Goal: Information Seeking & Learning: Understand process/instructions

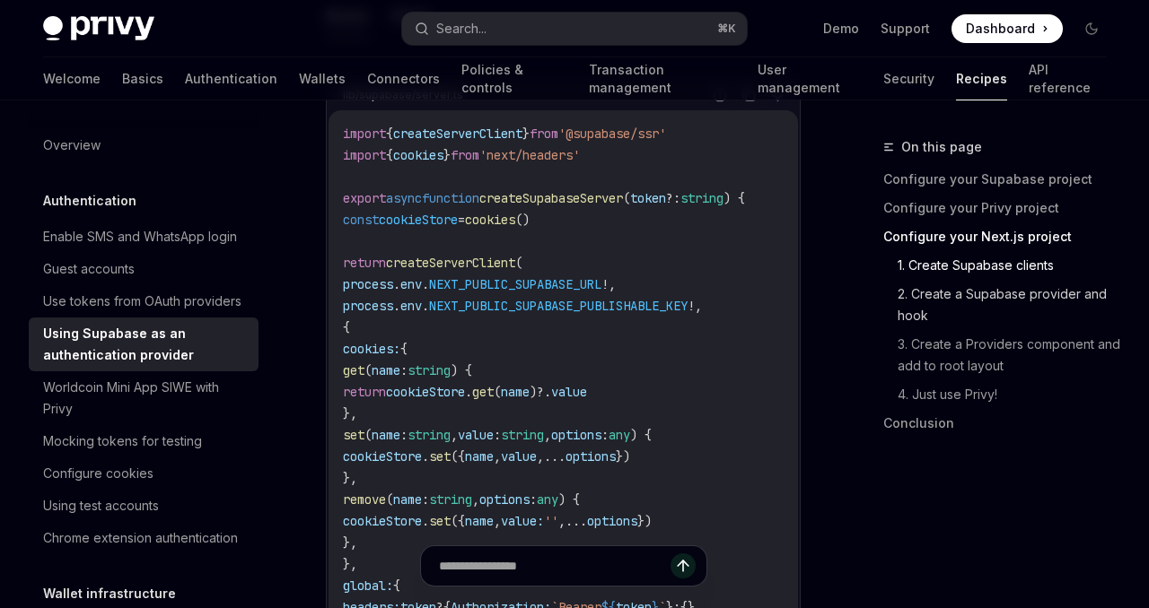
click at [1022, 299] on link "2. Create a Supabase provider and hook" at bounding box center [1008, 305] width 223 height 50
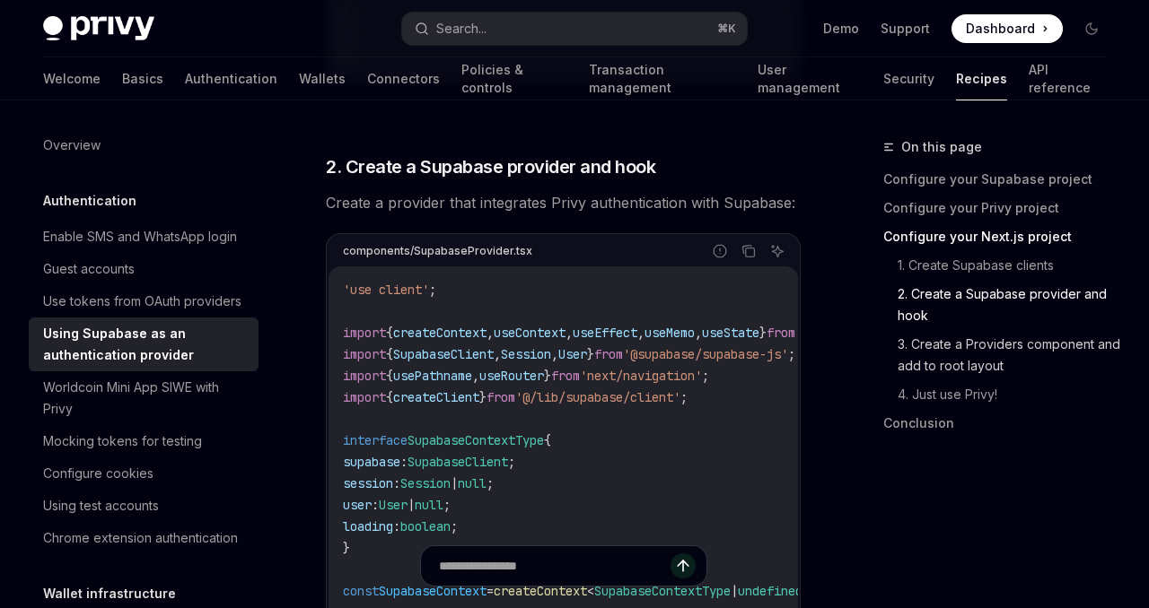
click at [987, 338] on link "3. Create a Providers component and add to root layout" at bounding box center [1008, 355] width 223 height 50
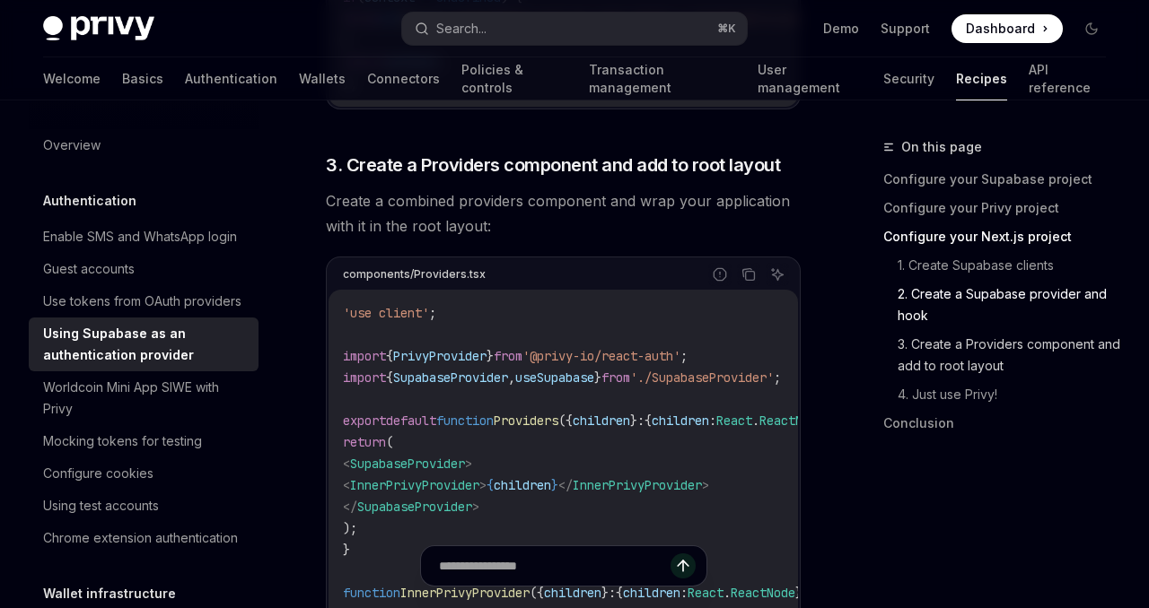
scroll to position [3576, 0]
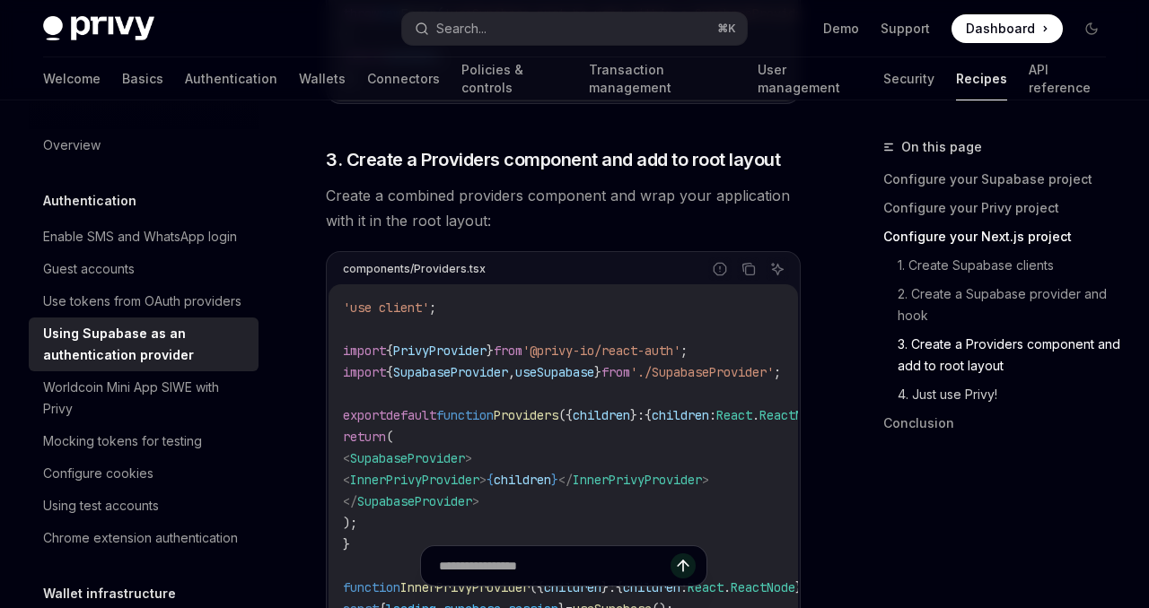
click at [933, 407] on link "4. Just use Privy!" at bounding box center [1008, 395] width 223 height 29
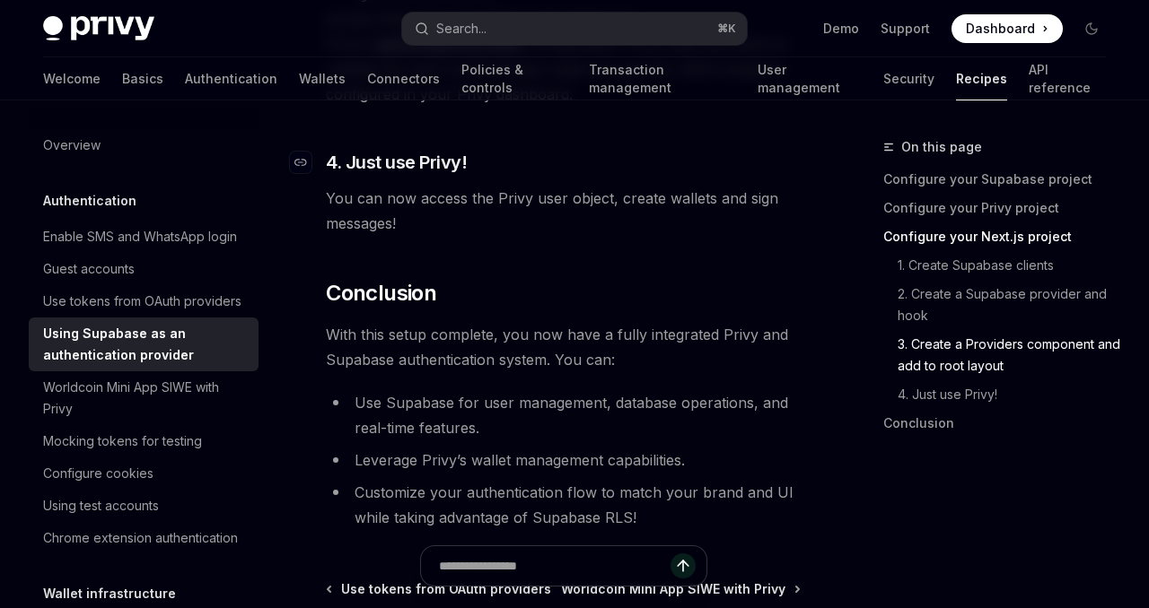
scroll to position [4915, 0]
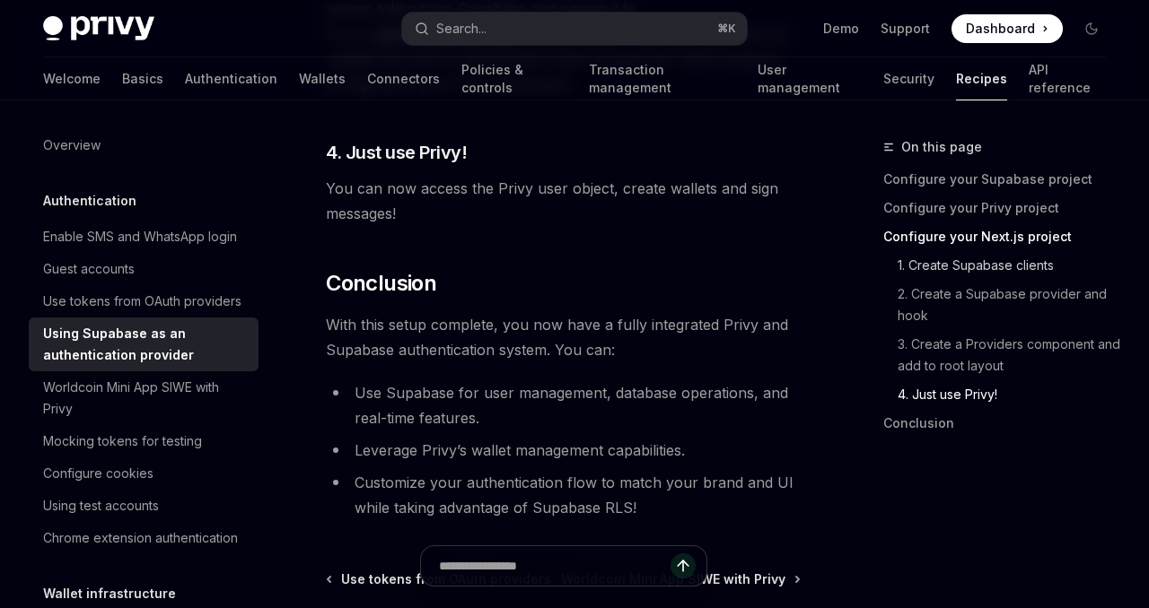
click at [964, 257] on link "1. Create Supabase clients" at bounding box center [1008, 265] width 223 height 29
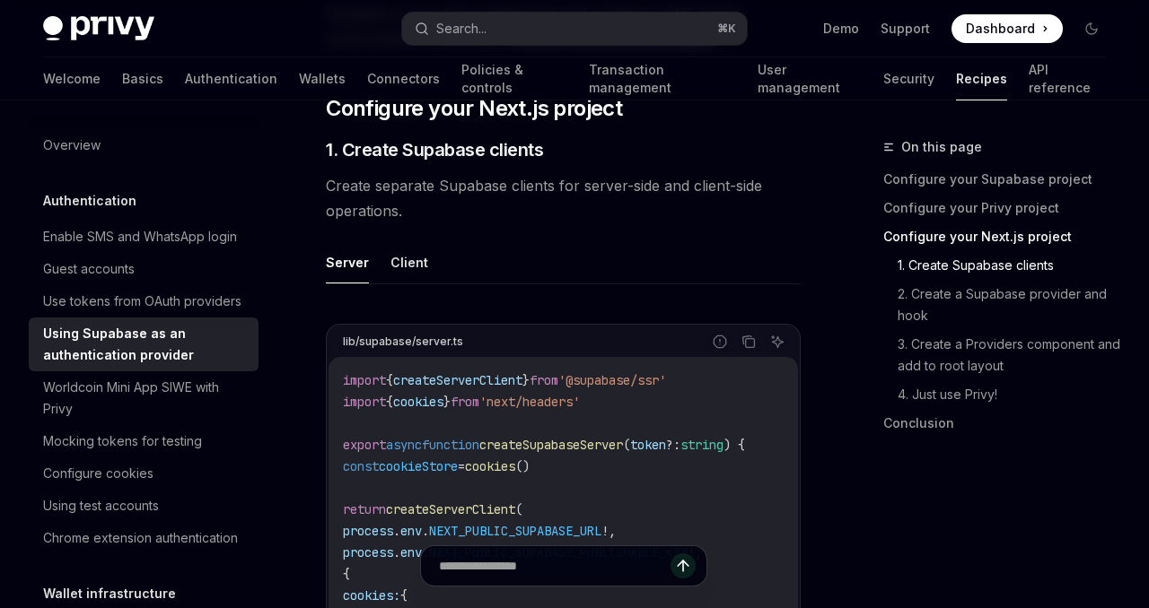
scroll to position [1012, 0]
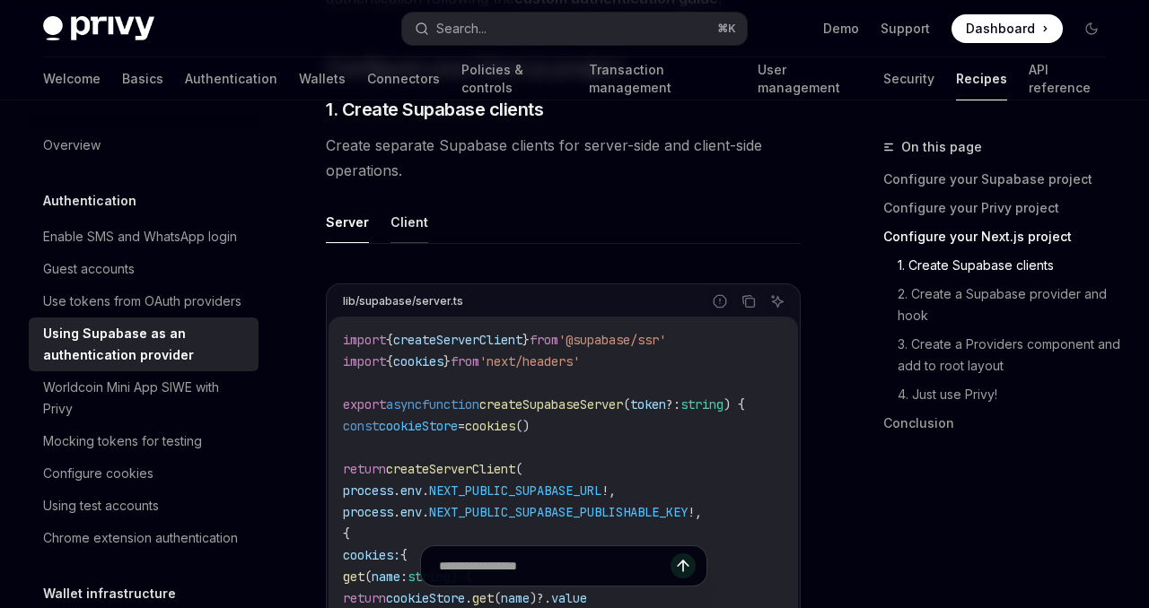
click at [404, 201] on button "Client" at bounding box center [409, 222] width 38 height 42
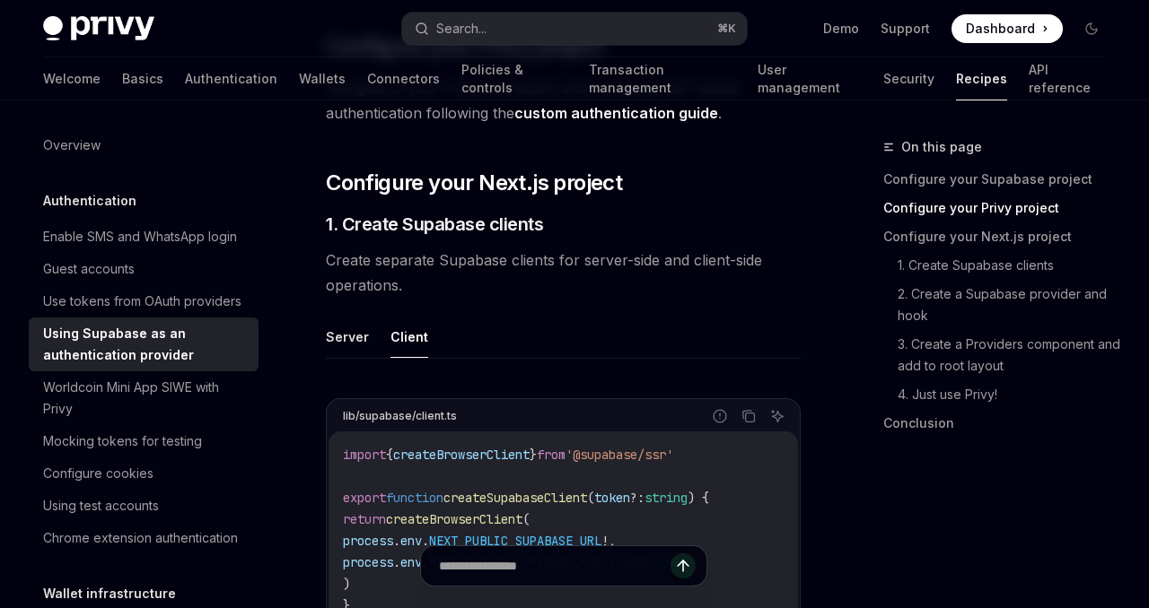
scroll to position [869, 0]
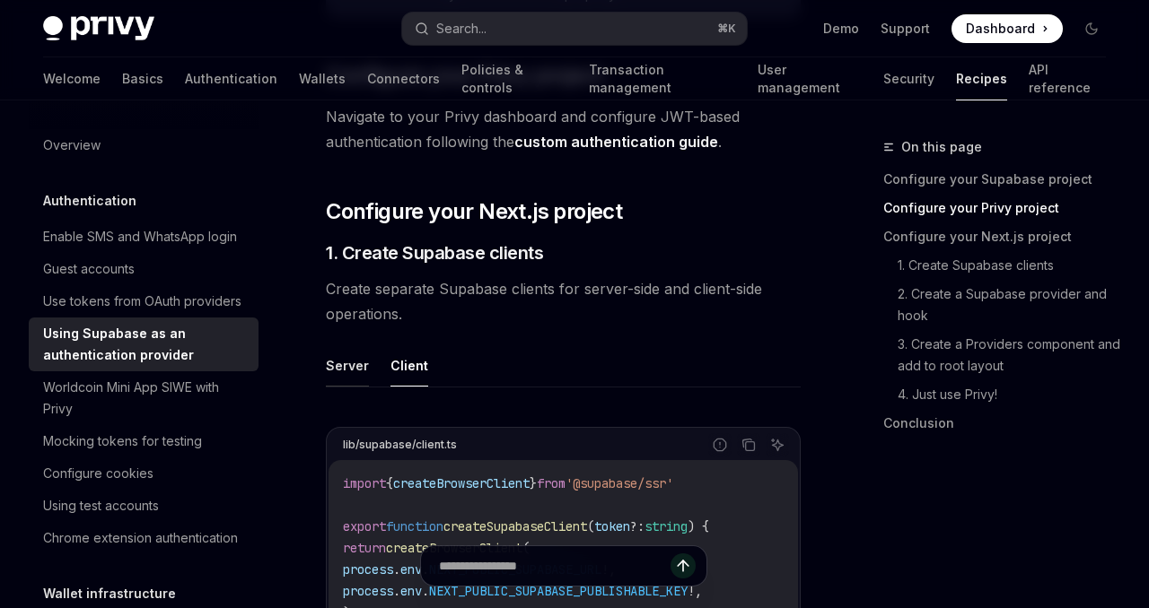
click at [347, 345] on button "Server" at bounding box center [347, 366] width 43 height 42
type textarea "*"
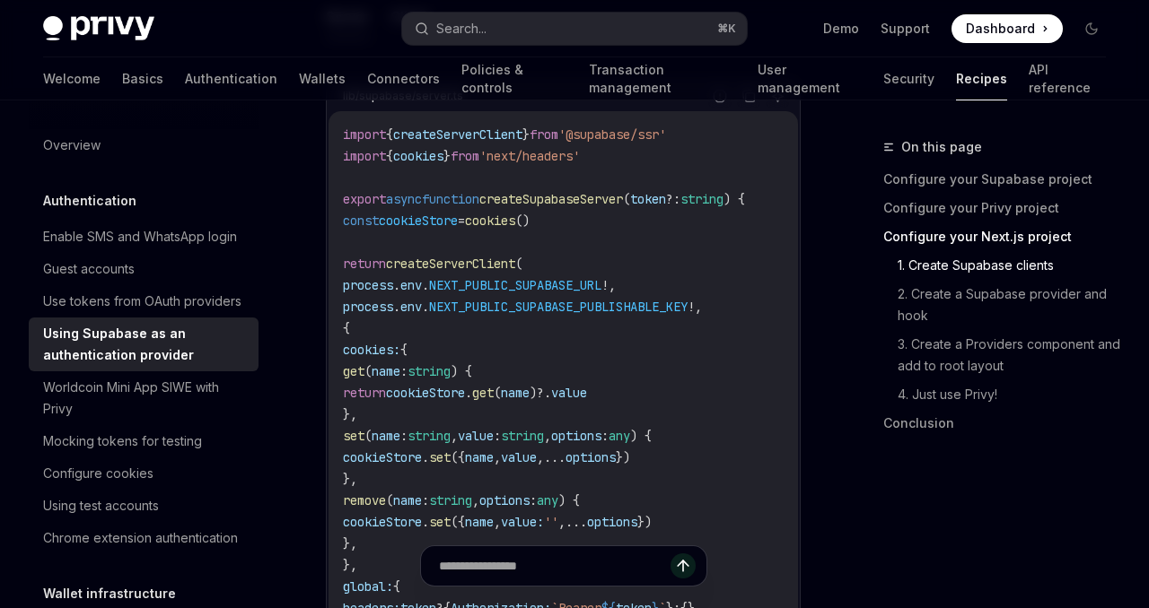
scroll to position [1089, 0]
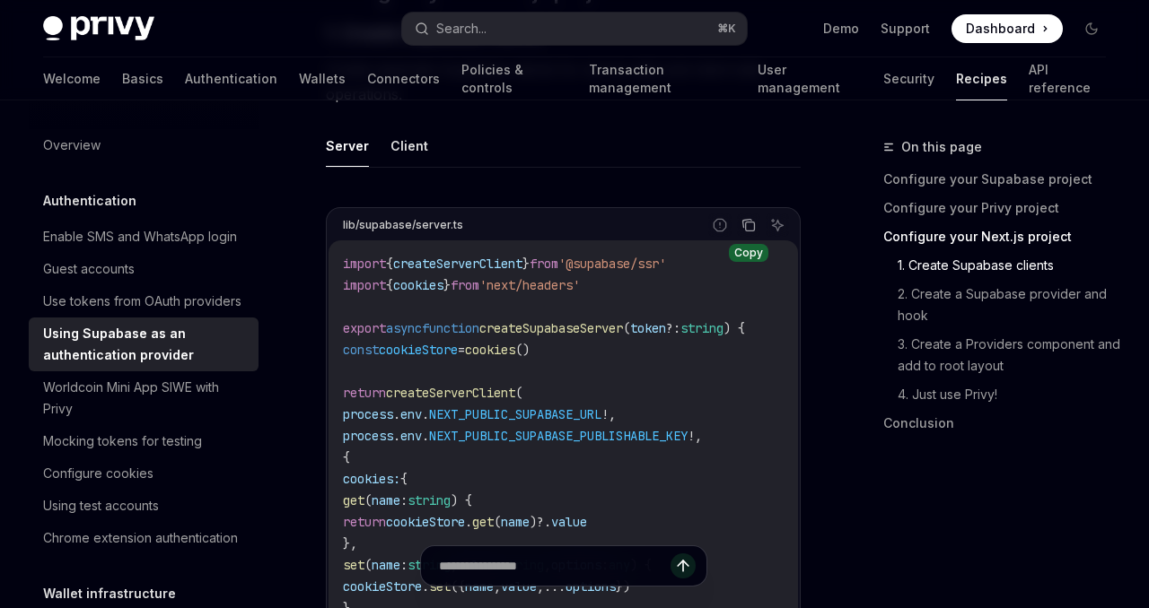
click at [755, 218] on icon "Copy the contents from the code block" at bounding box center [748, 225] width 14 height 14
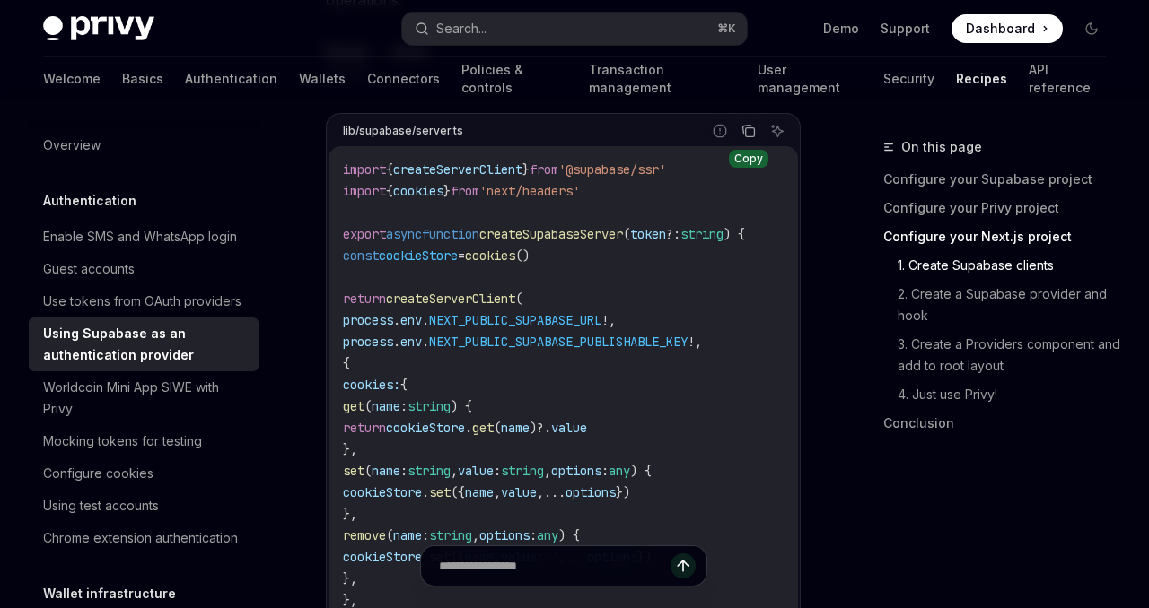
click at [749, 124] on icon "Copy the contents from the code block" at bounding box center [748, 131] width 14 height 14
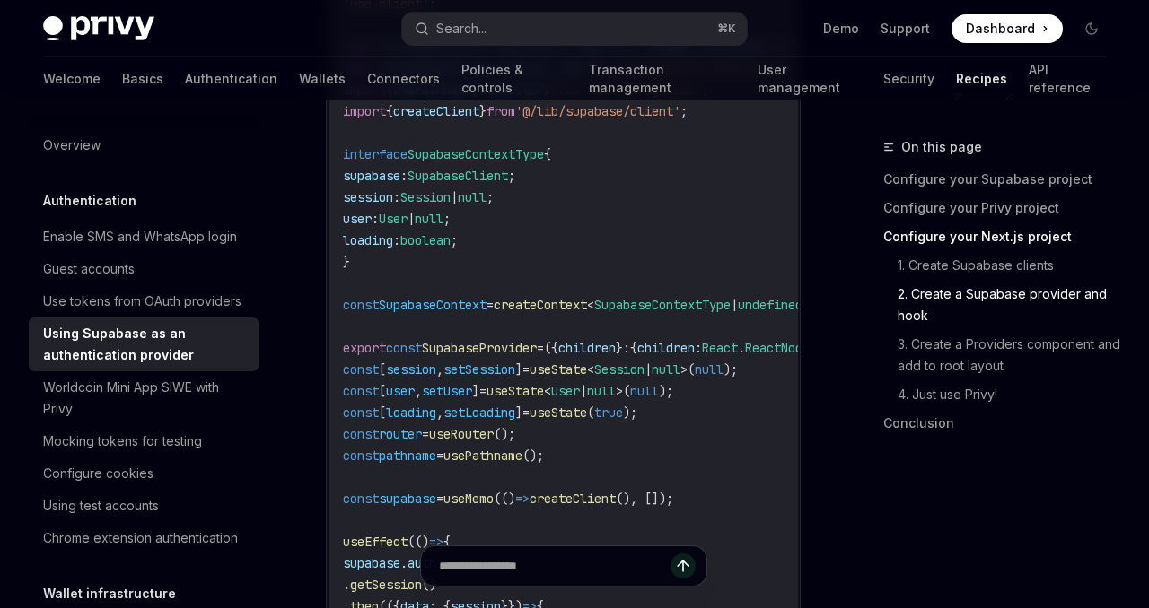
scroll to position [2298, 0]
